Goal: Task Accomplishment & Management: Complete application form

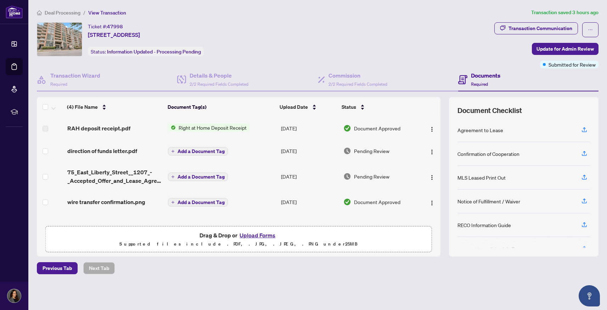
click at [190, 128] on span "Right at Home Deposit Receipt" at bounding box center [213, 128] width 74 height 8
click at [190, 152] on span "Right at Home Deposit Receipt" at bounding box center [212, 151] width 74 height 8
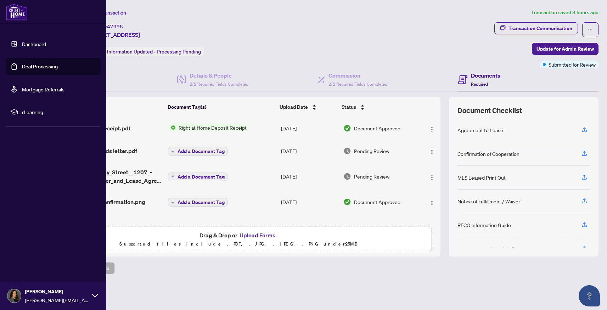
click at [58, 70] on link "Deal Processing" at bounding box center [40, 66] width 36 height 6
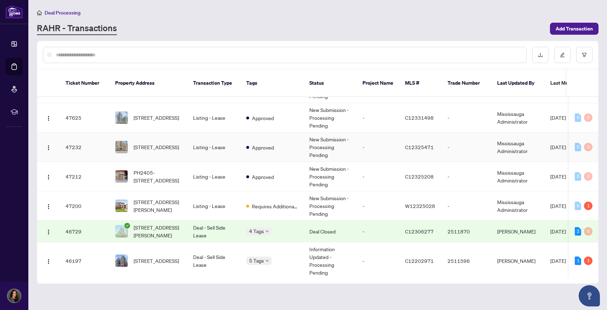
scroll to position [90, 0]
click at [235, 193] on td "Listing - Lease" at bounding box center [213, 205] width 53 height 29
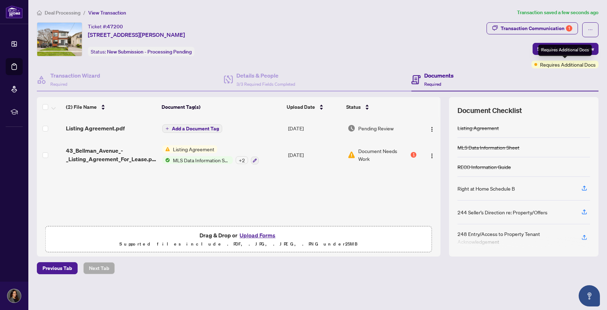
click at [557, 45] on div "Requires Additional Docs" at bounding box center [564, 50] width 53 height 11
click at [516, 46] on div "Transaction Communication 1 Submit for Admin Review Requires Additional Docs" at bounding box center [542, 45] width 112 height 46
click at [553, 48] on span "Submit for Admin Review" at bounding box center [565, 48] width 57 height 11
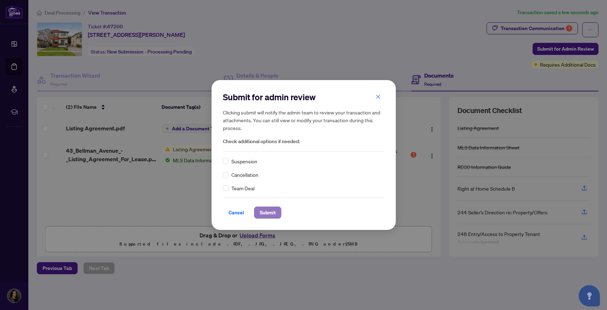
click at [264, 212] on span "Submit" at bounding box center [268, 212] width 16 height 11
